Goal: Task Accomplishment & Management: Use online tool/utility

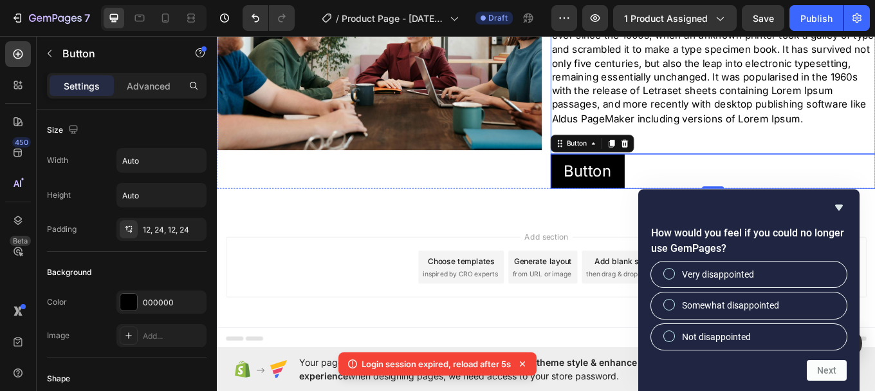
scroll to position [124, 0]
click at [643, 266] on div "Add section Choose templates inspired by CRO experts Generate layout from URL o…" at bounding box center [603, 325] width 772 height 158
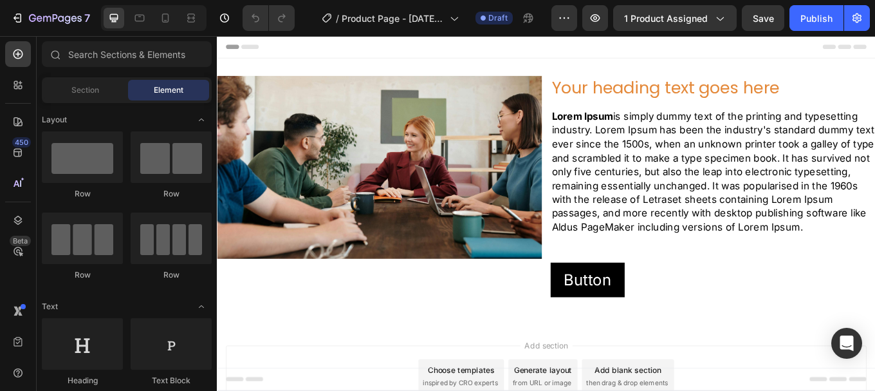
click at [308, 17] on div "/ Product Page - [DATE] 19:23:46 Draft" at bounding box center [428, 18] width 246 height 26
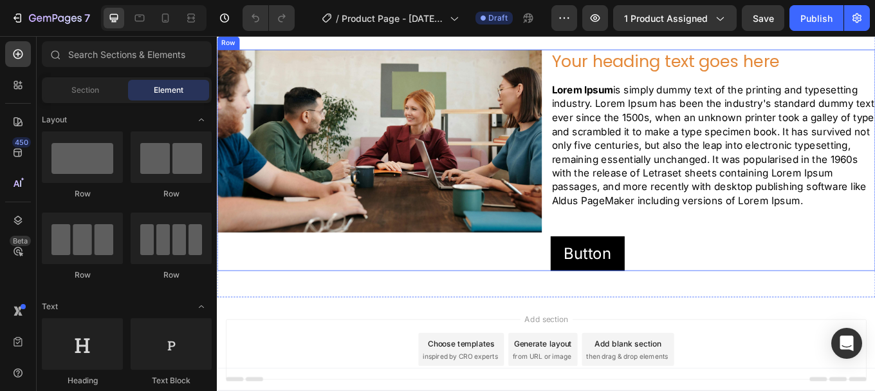
scroll to position [80, 0]
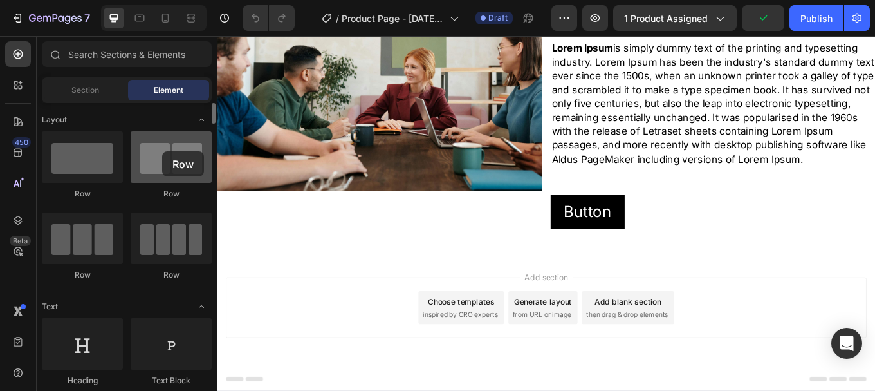
drag, startPoint x: 178, startPoint y: 178, endPoint x: 162, endPoint y: 151, distance: 31.1
click at [162, 151] on div at bounding box center [171, 156] width 81 height 51
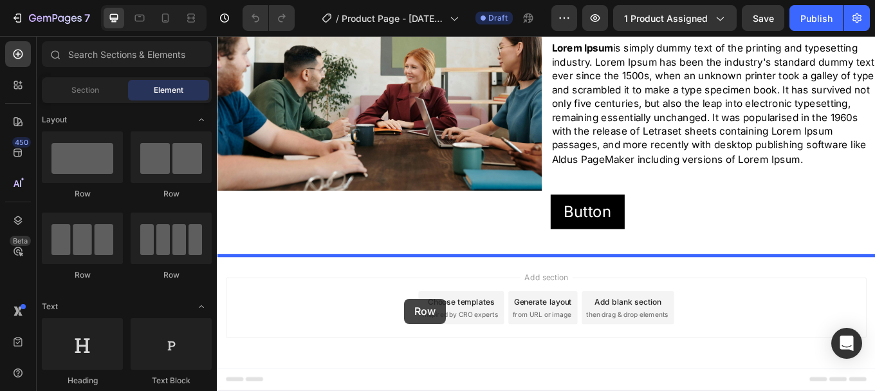
drag, startPoint x: 302, startPoint y: 201, endPoint x: 438, endPoint y: 343, distance: 196.6
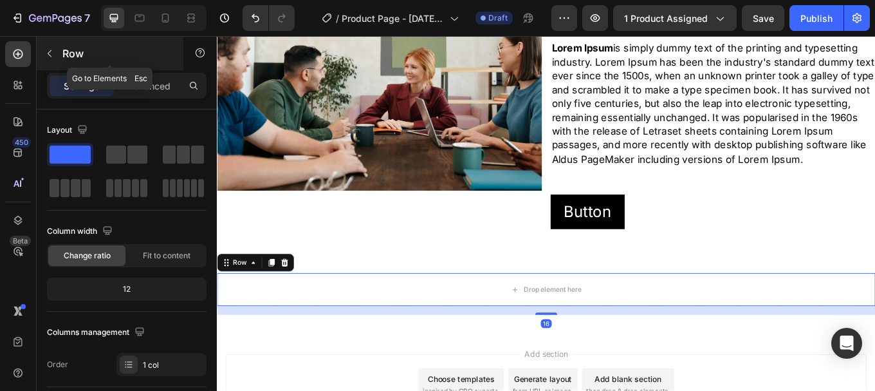
click at [45, 51] on icon "button" at bounding box center [49, 53] width 10 height 10
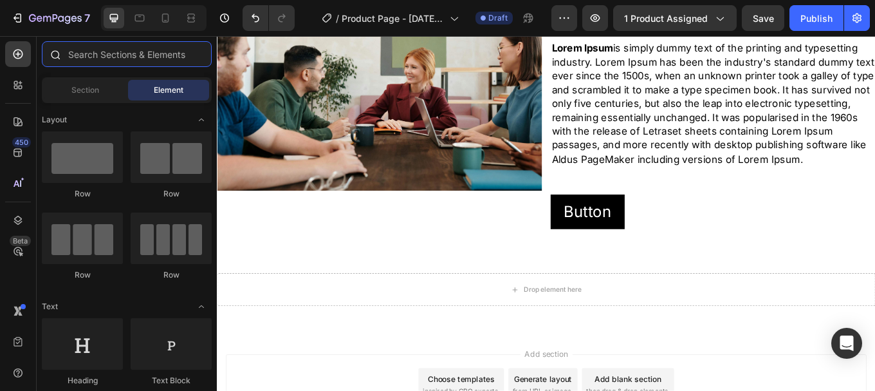
click at [98, 57] on input "text" at bounding box center [127, 54] width 170 height 26
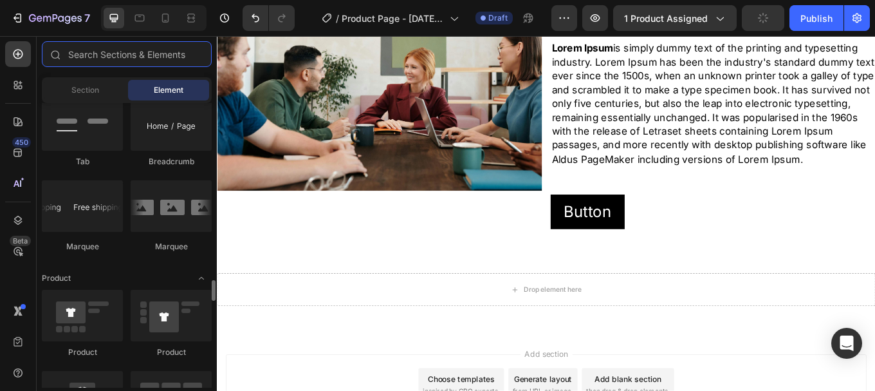
scroll to position [1544, 0]
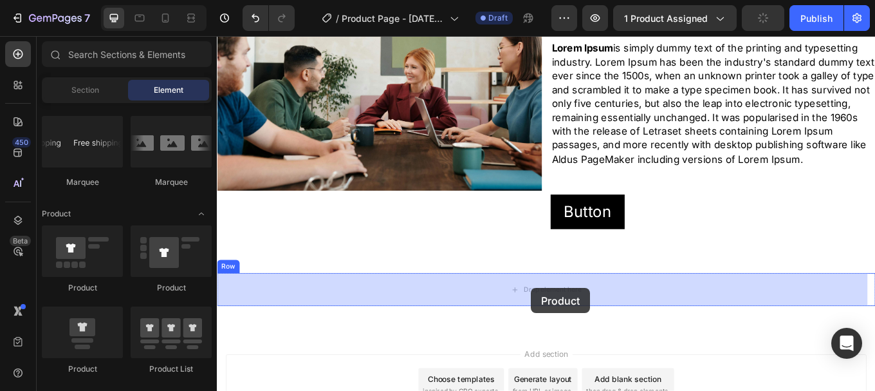
drag, startPoint x: 298, startPoint y: 283, endPoint x: 585, endPoint y: 331, distance: 291.6
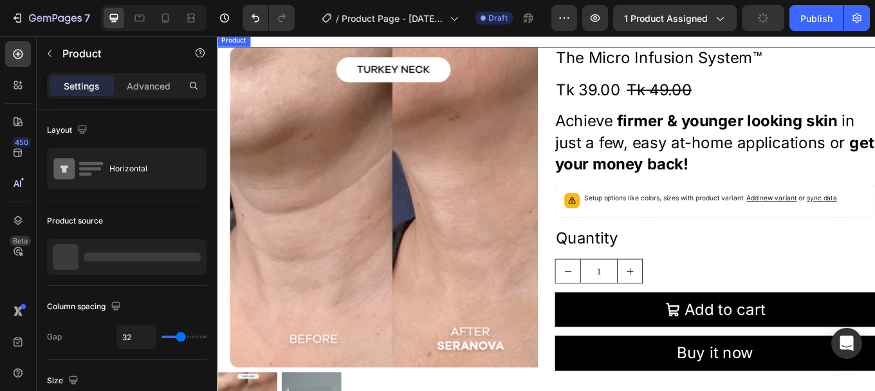
scroll to position [273, 0]
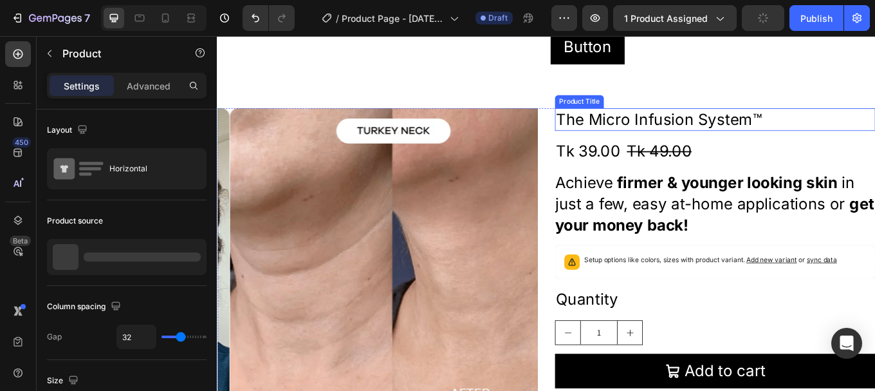
click at [789, 133] on h2 "The Micro Infusion System™" at bounding box center [801, 134] width 376 height 26
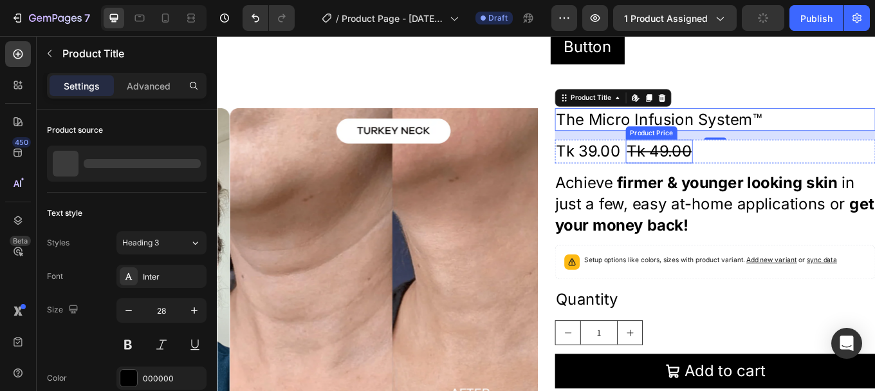
click at [745, 173] on div "Tk 49.00" at bounding box center [735, 172] width 78 height 28
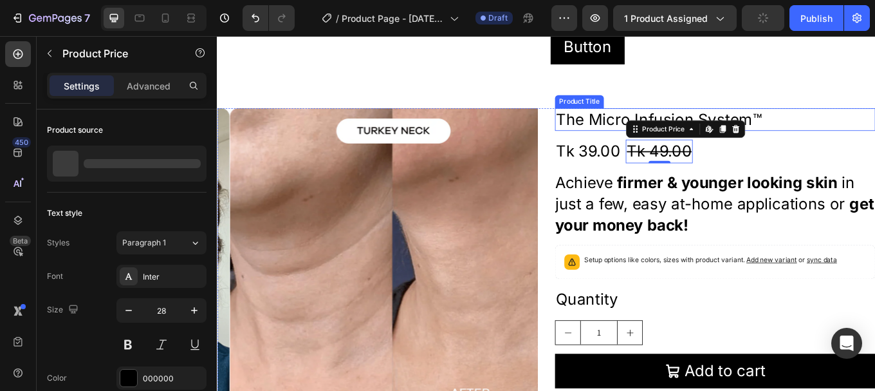
click at [687, 137] on h2 "The Micro Infusion System™" at bounding box center [801, 134] width 376 height 26
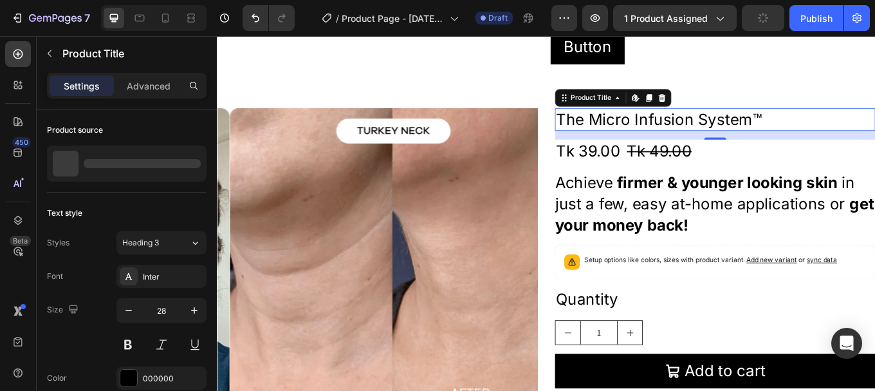
drag, startPoint x: 698, startPoint y: 133, endPoint x: 695, endPoint y: 139, distance: 7.2
click at [699, 133] on h2 "The Micro Infusion System™" at bounding box center [801, 134] width 376 height 26
click at [143, 239] on span "Heading 3" at bounding box center [140, 243] width 37 height 12
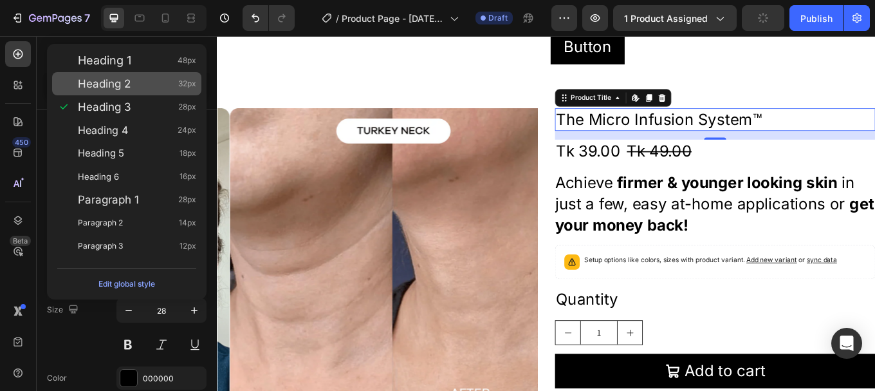
click at [143, 85] on div "Heading 2 32px" at bounding box center [137, 83] width 118 height 13
type input "32"
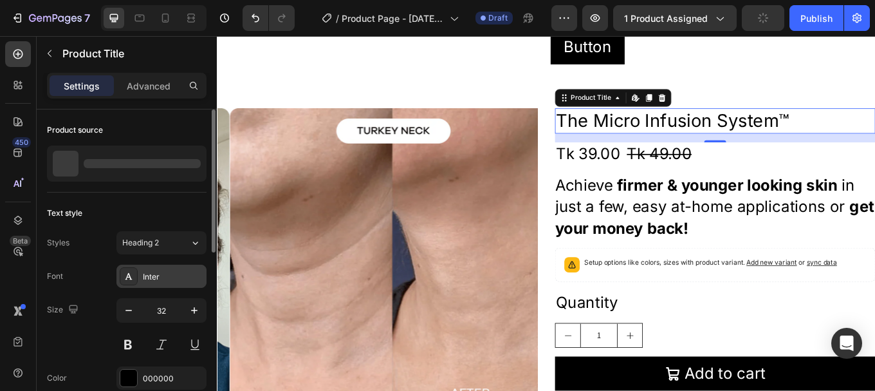
click at [154, 283] on div "Inter" at bounding box center [161, 275] width 90 height 23
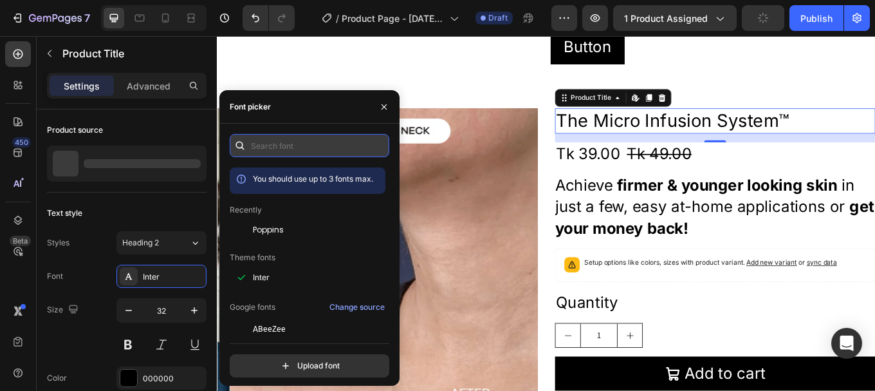
click at [275, 142] on input "text" at bounding box center [310, 145] width 160 height 23
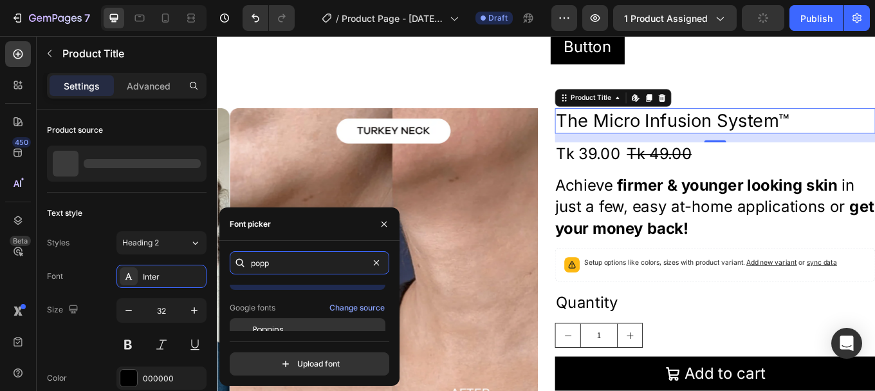
scroll to position [32, 0]
type input "popp"
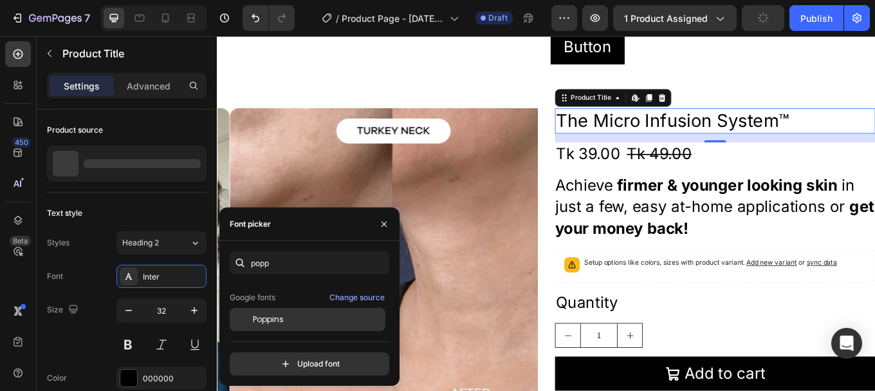
click at [295, 321] on div "Poppins" at bounding box center [318, 319] width 130 height 12
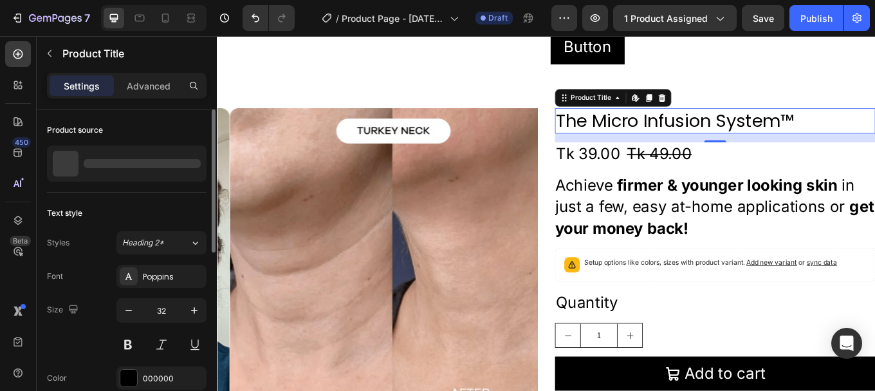
click at [131, 195] on div "Text style Styles Heading 2* Font Poppins Size 32 Color 000000 Align Show more" at bounding box center [127, 329] width 160 height 275
click at [197, 315] on icon "button" at bounding box center [194, 310] width 13 height 13
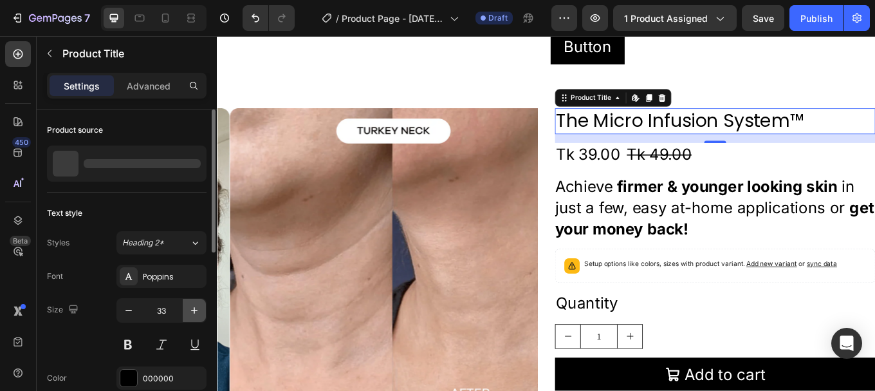
type input "34"
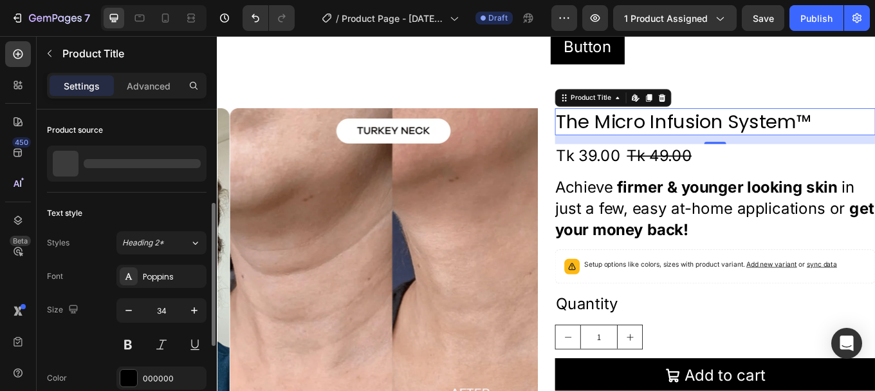
scroll to position [64, 0]
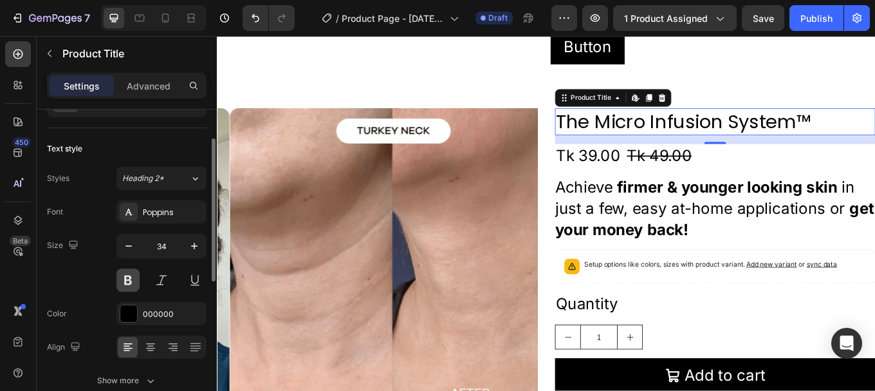
click at [127, 281] on button at bounding box center [127, 279] width 23 height 23
click at [89, 270] on div "Size 34" at bounding box center [127, 263] width 160 height 58
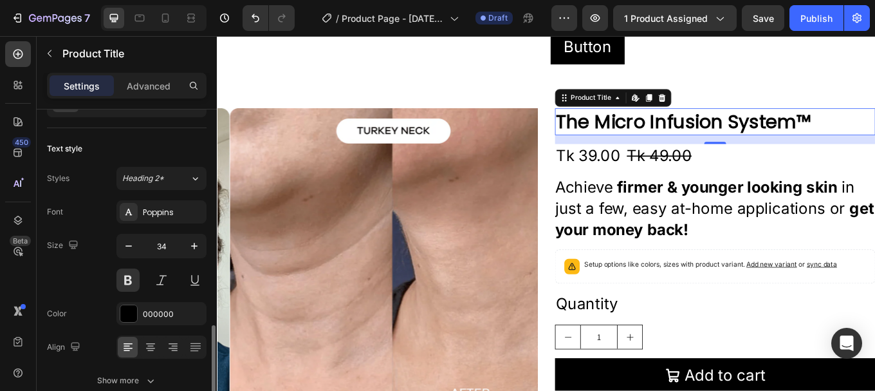
scroll to position [193, 0]
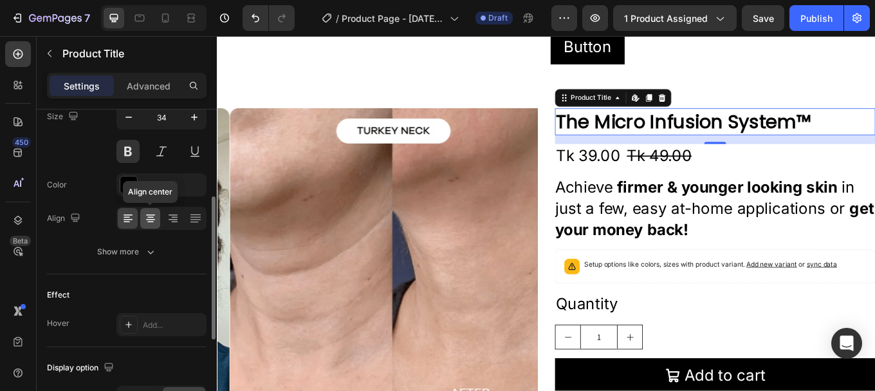
click at [149, 217] on icon at bounding box center [150, 217] width 6 height 1
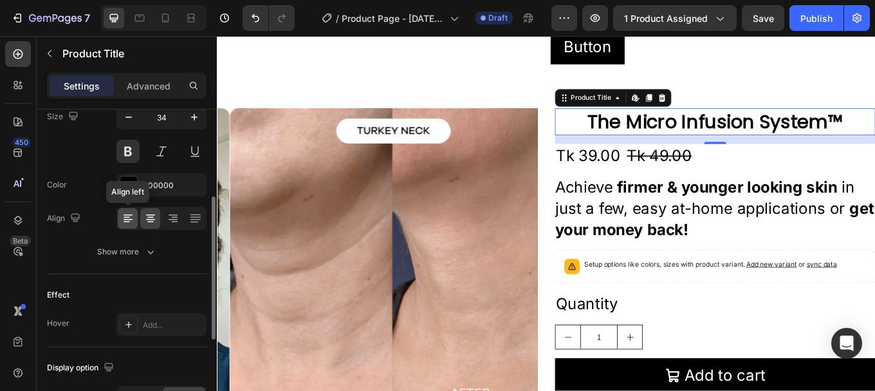
click at [131, 216] on icon at bounding box center [128, 218] width 13 height 13
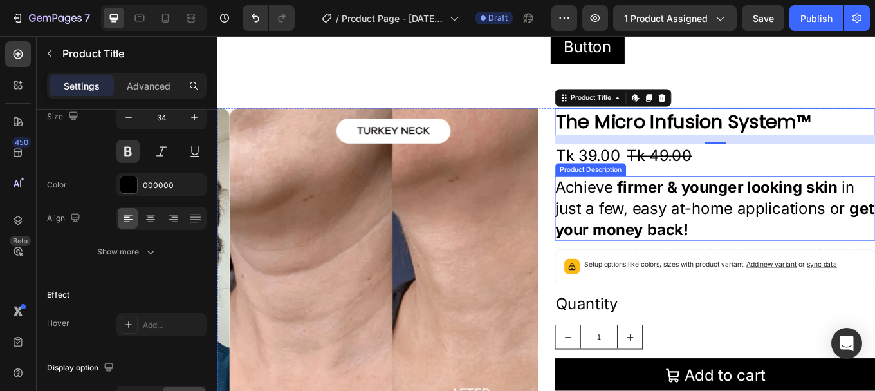
click at [712, 225] on p "Achieve firmer & younger looking skin in just a few, easy at-home applications …" at bounding box center [801, 239] width 376 height 76
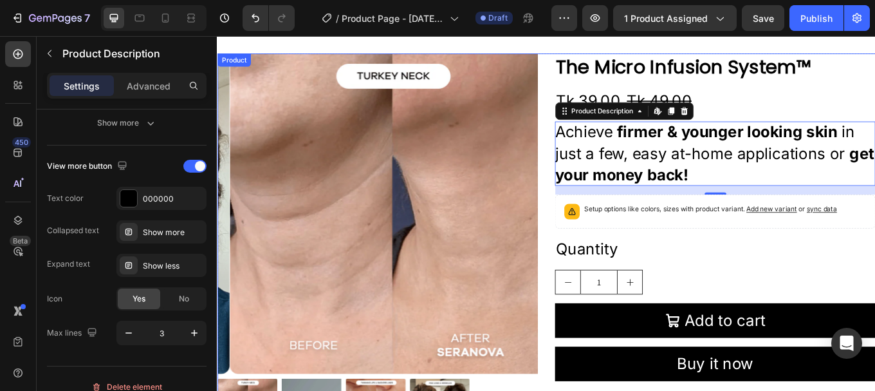
scroll to position [401, 0]
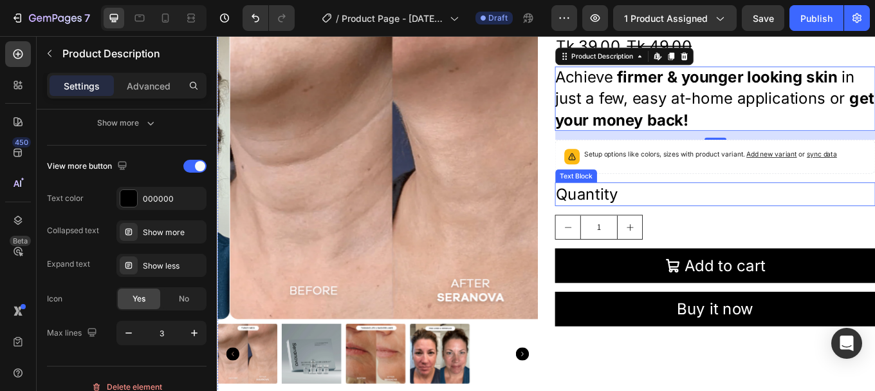
click at [650, 221] on div "Quantity" at bounding box center [801, 222] width 376 height 28
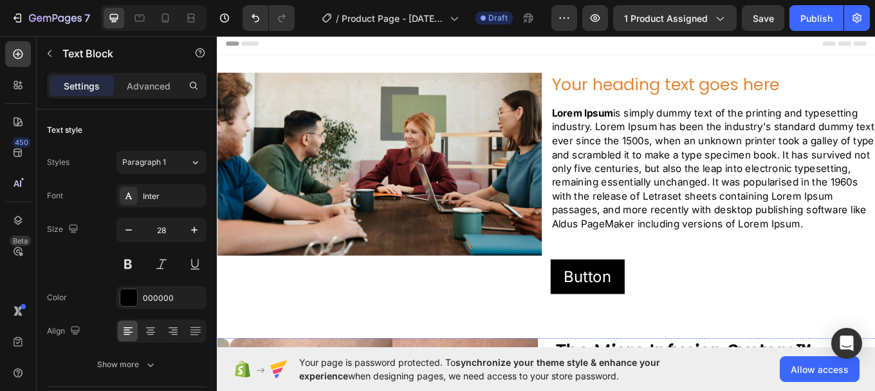
scroll to position [193, 0]
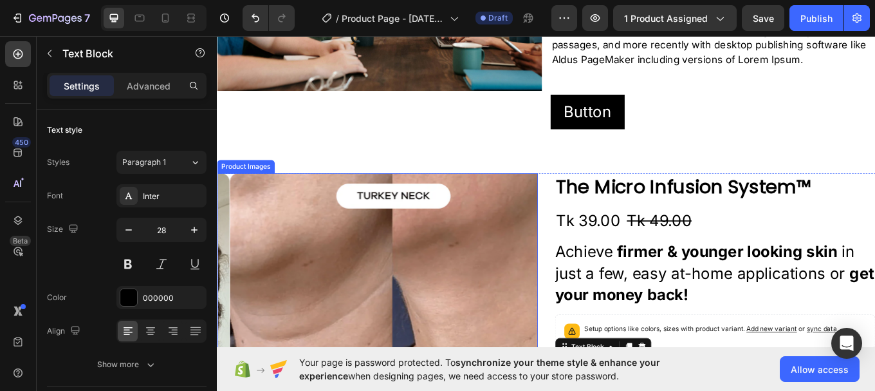
click at [524, 230] on img at bounding box center [420, 386] width 376 height 376
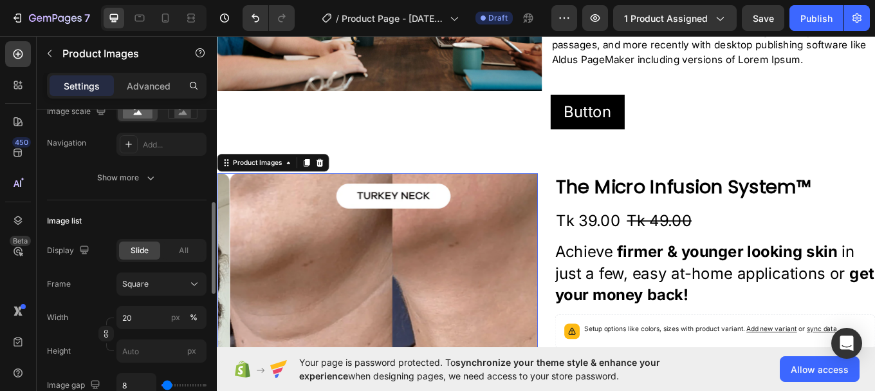
scroll to position [450, 0]
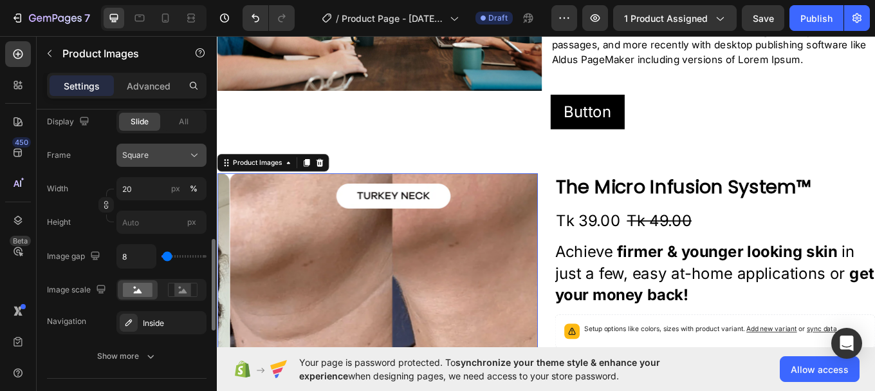
click at [160, 160] on div "Square" at bounding box center [153, 155] width 63 height 12
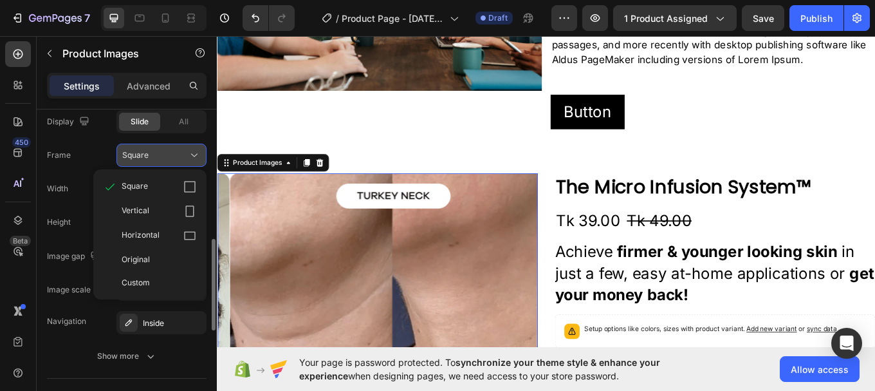
click at [160, 160] on div "Square" at bounding box center [153, 155] width 63 height 12
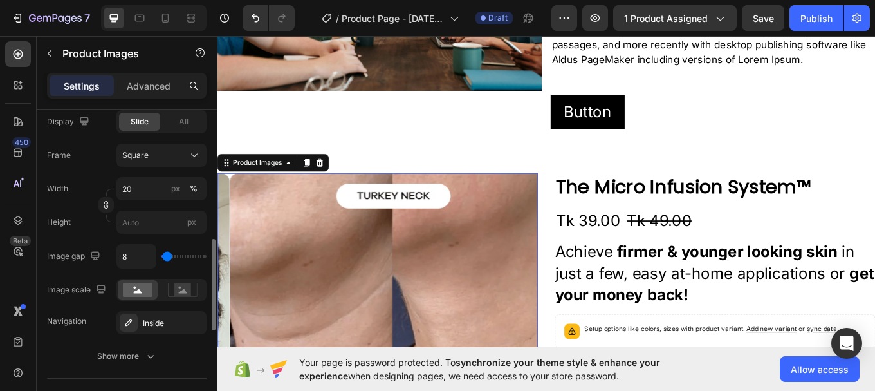
click at [90, 170] on div "Frame Square Width 20 px % Height px" at bounding box center [127, 188] width 160 height 90
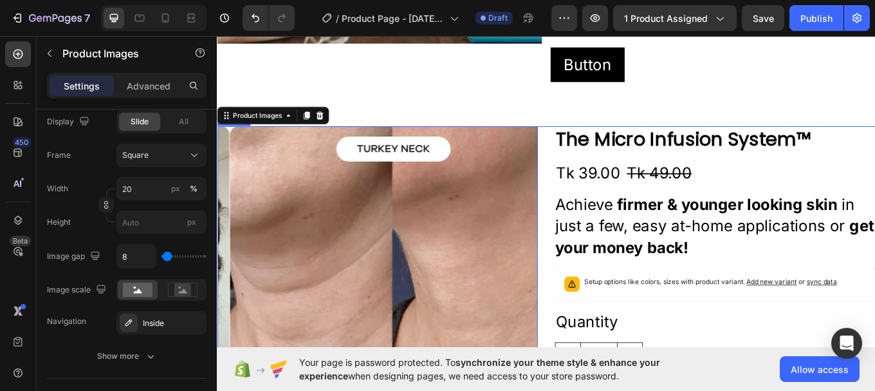
scroll to position [322, 0]
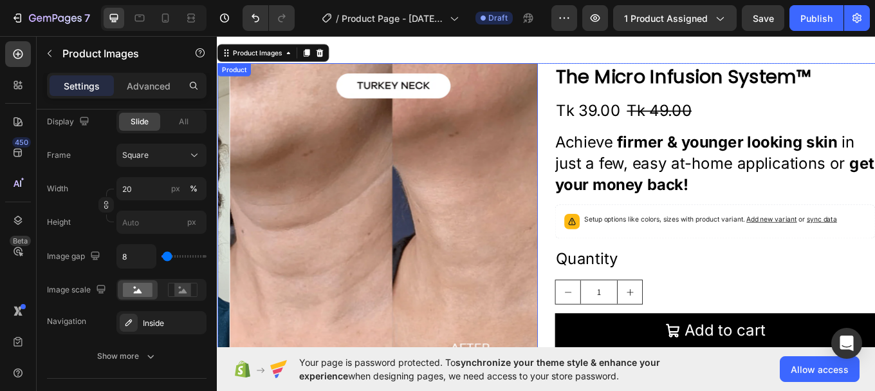
click at [600, 73] on div "Product Images 16 The Micro Infusion System™ Product Title Tk 39.00 Product Pri…" at bounding box center [603, 299] width 772 height 461
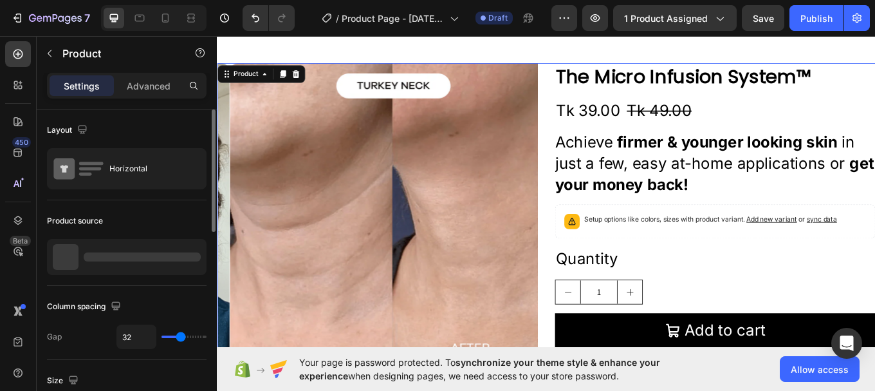
scroll to position [129, 0]
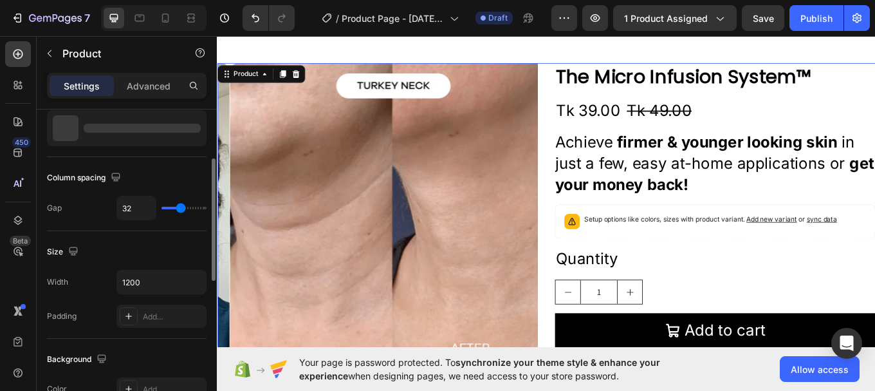
type input "50"
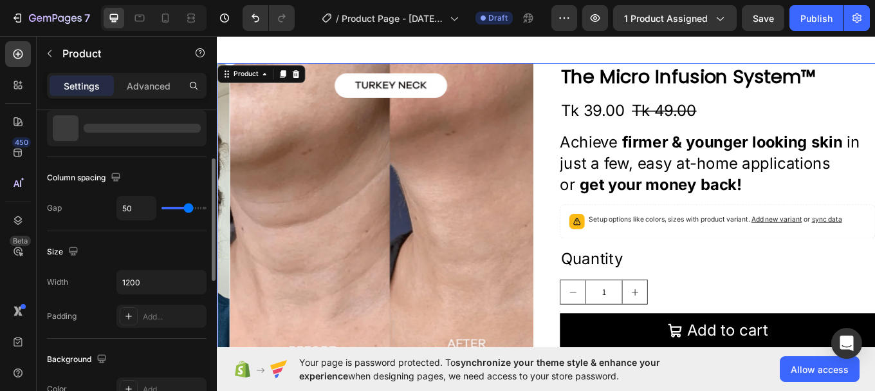
drag, startPoint x: 180, startPoint y: 208, endPoint x: 189, endPoint y: 208, distance: 8.4
type input "50"
click at [189, 208] on input "range" at bounding box center [183, 208] width 45 height 3
type input "65"
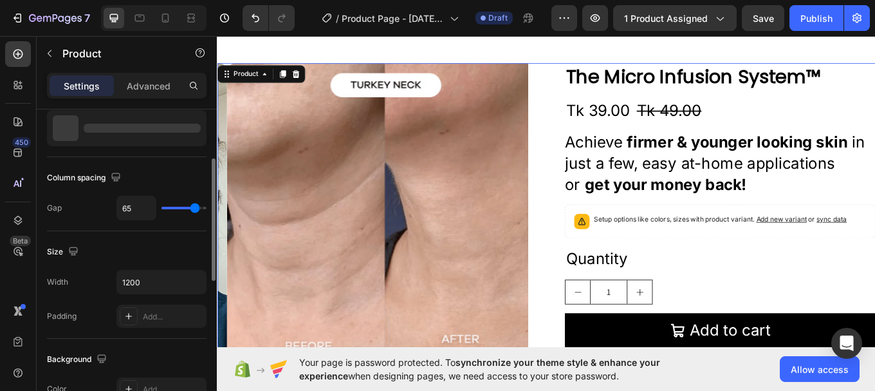
type input "68"
type input "71"
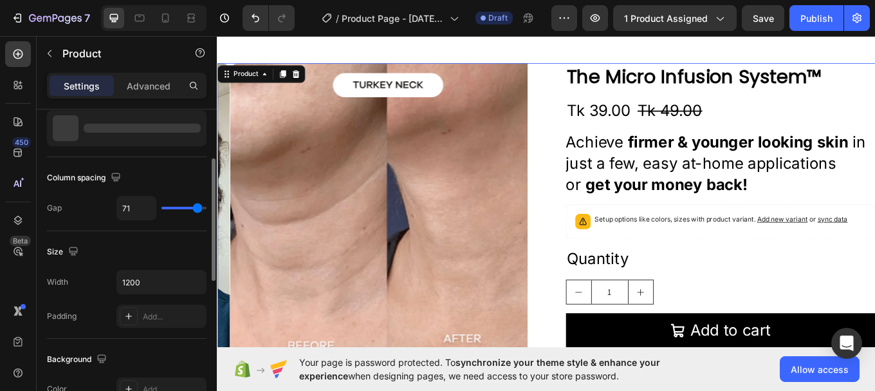
type input "40"
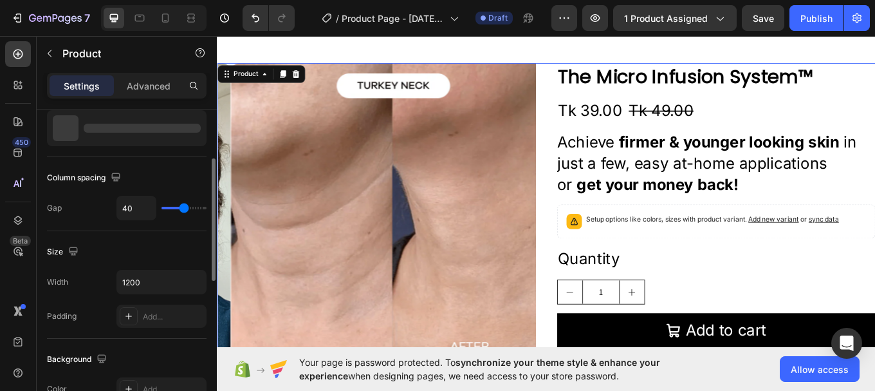
type input "39"
click at [183, 207] on input "range" at bounding box center [183, 208] width 45 height 3
click at [86, 208] on div "Gap 39" at bounding box center [127, 208] width 160 height 24
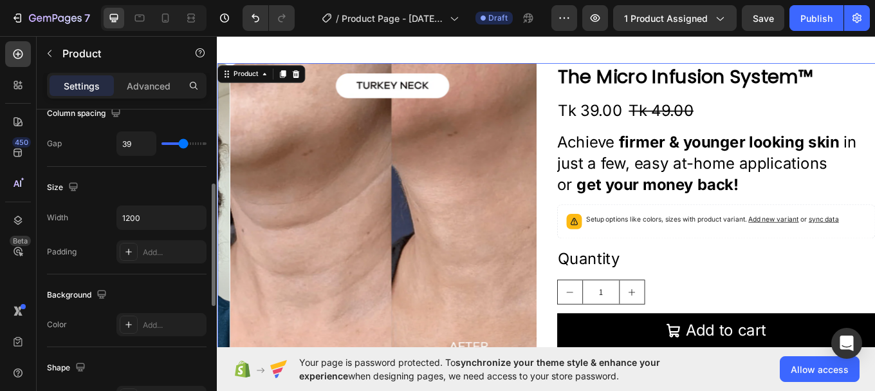
scroll to position [257, 0]
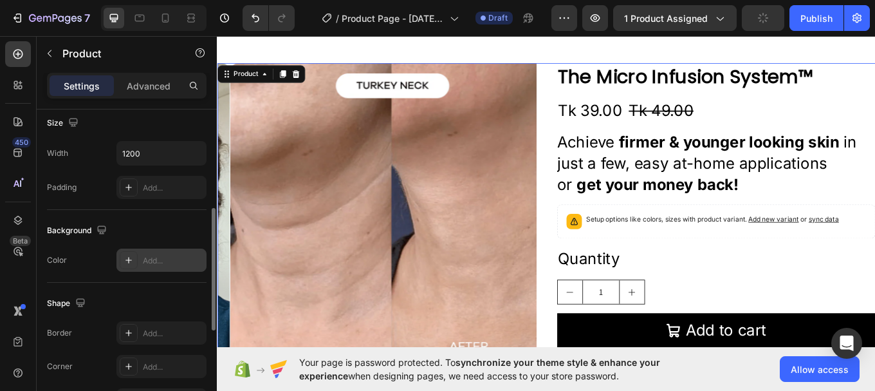
click at [131, 262] on icon at bounding box center [129, 260] width 10 height 10
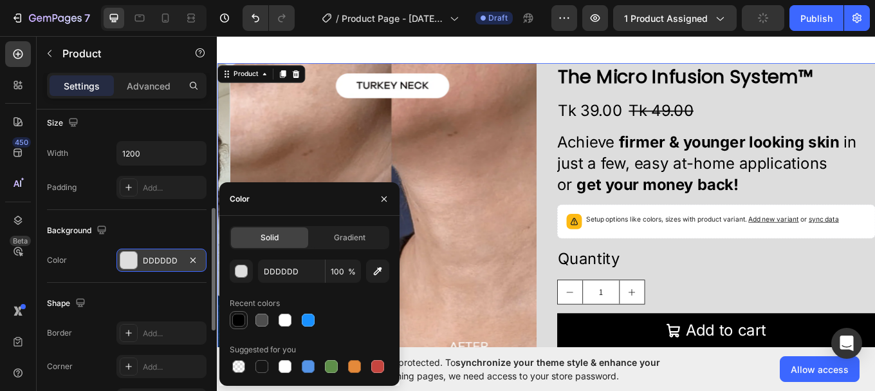
click at [238, 320] on div at bounding box center [238, 319] width 13 height 13
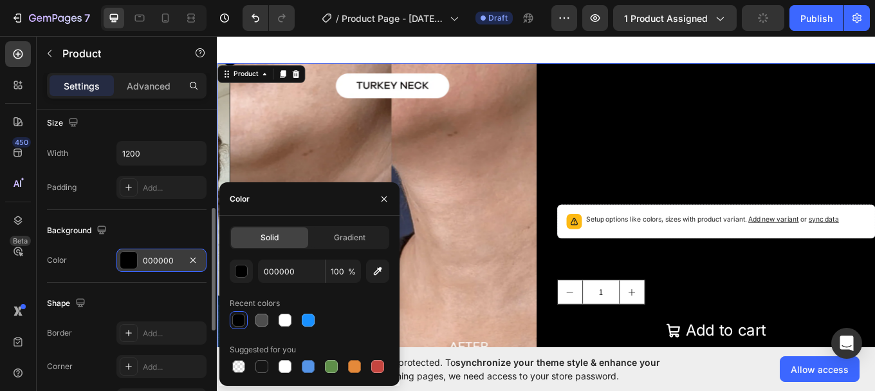
click at [238, 321] on div at bounding box center [238, 319] width 13 height 13
click at [263, 323] on div at bounding box center [261, 319] width 13 height 13
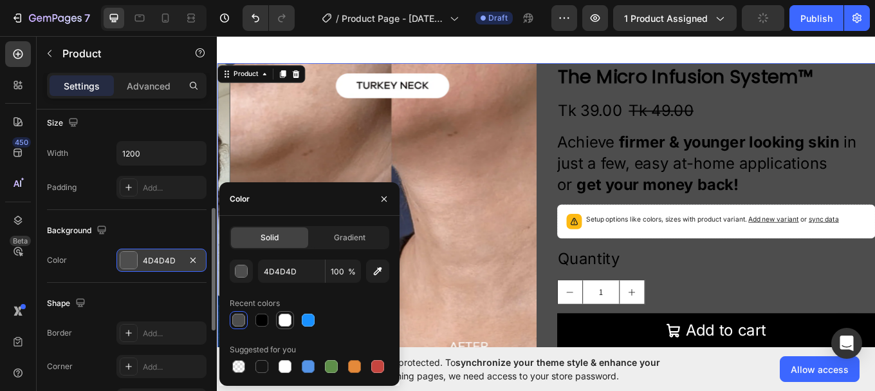
click at [284, 318] on div at bounding box center [285, 319] width 13 height 13
type input "FFFFFF"
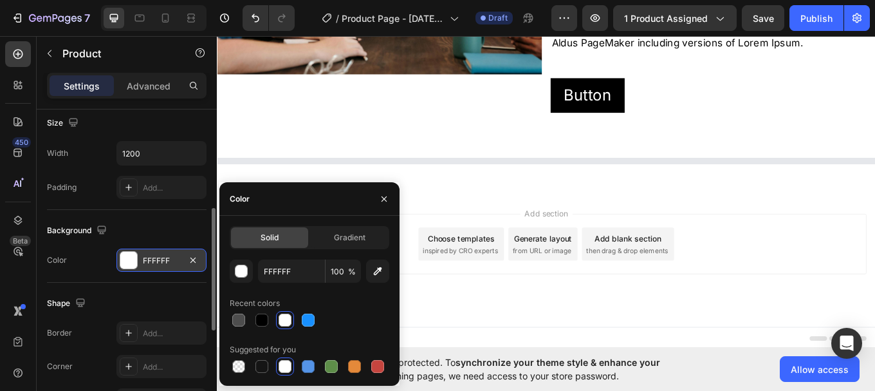
scroll to position [212, 0]
click at [92, 189] on div "Padding Add..." at bounding box center [127, 187] width 160 height 23
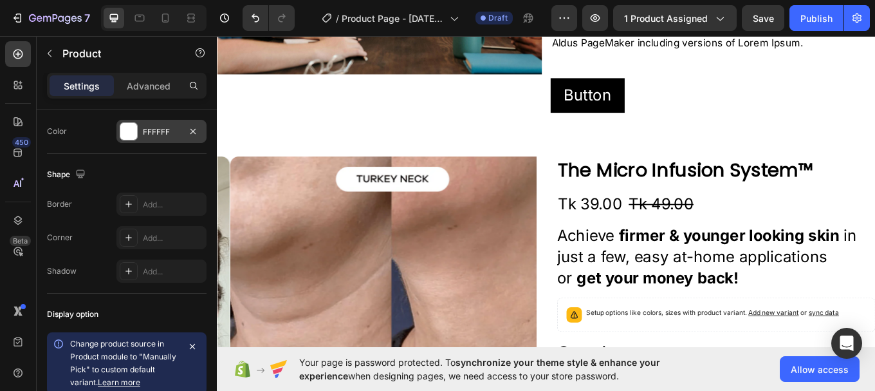
scroll to position [322, 0]
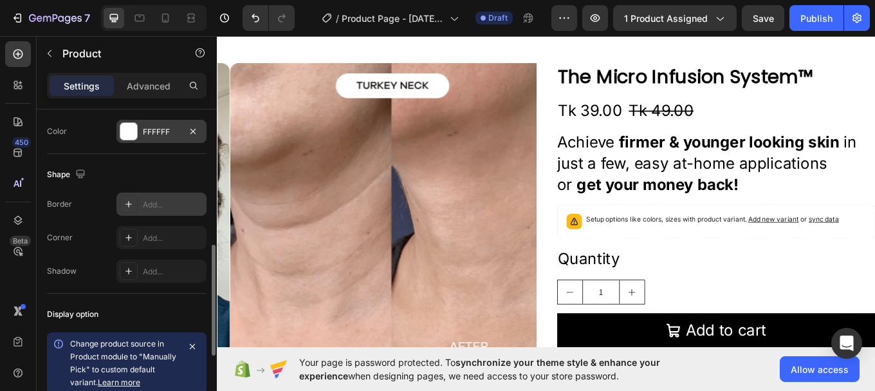
click at [149, 202] on div "Add..." at bounding box center [173, 205] width 60 height 12
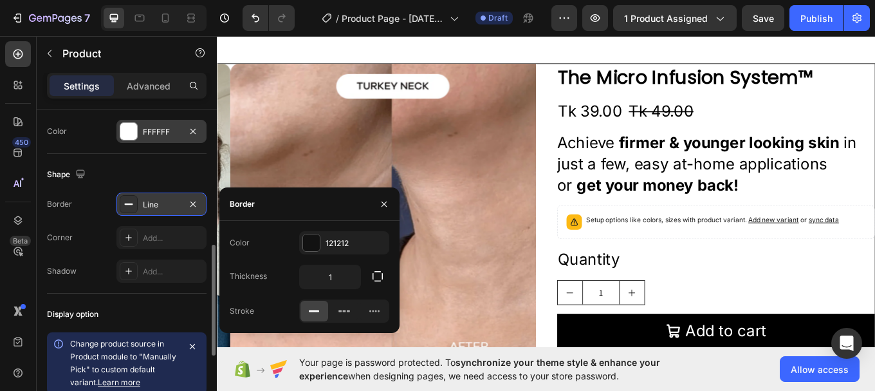
click at [89, 233] on div "Corner Add..." at bounding box center [127, 237] width 160 height 23
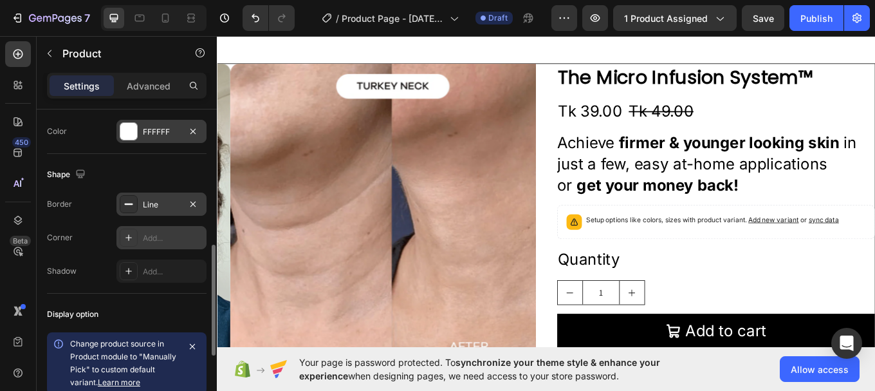
click at [147, 242] on div "Add..." at bounding box center [173, 238] width 60 height 12
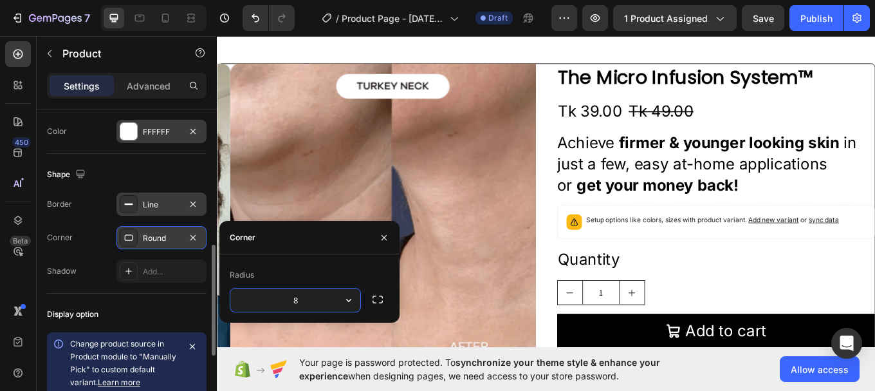
type input "7"
type input "30"
click at [293, 271] on div "Radius" at bounding box center [310, 274] width 160 height 21
